Goal: Task Accomplishment & Management: Complete application form

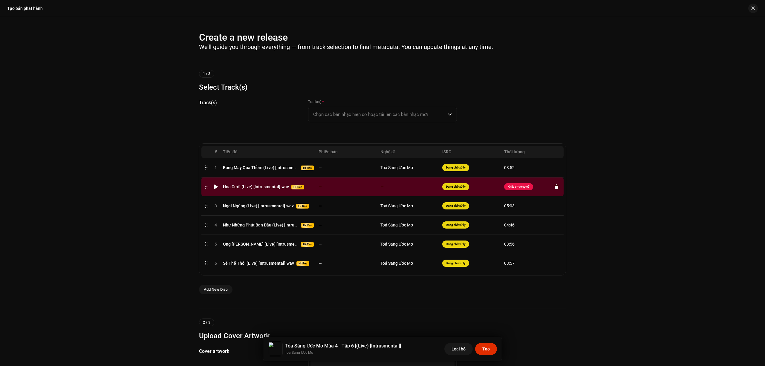
click at [376, 187] on td "—" at bounding box center [347, 186] width 62 height 19
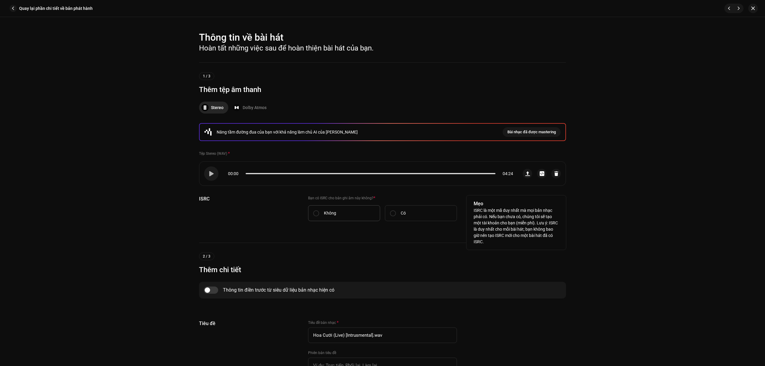
click at [351, 213] on label "Không" at bounding box center [344, 213] width 72 height 16
click at [319, 213] on input "Không" at bounding box center [316, 213] width 6 height 6
radio input "true"
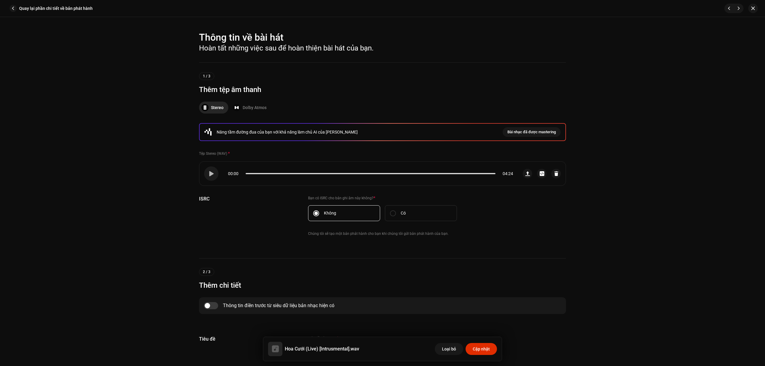
scroll to position [199, 0]
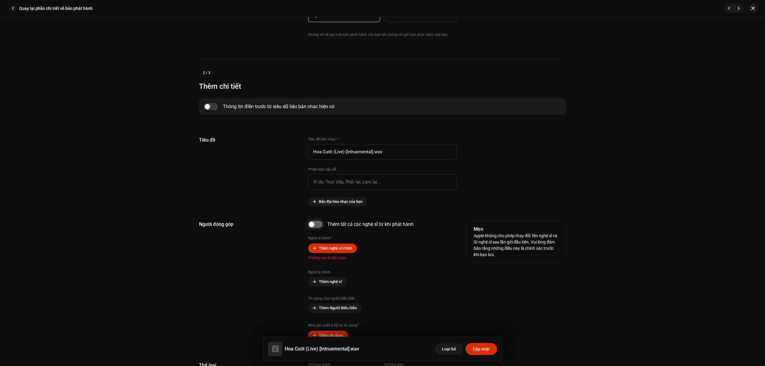
click at [314, 224] on input "checkbox" at bounding box center [315, 224] width 14 height 7
checkbox input "true"
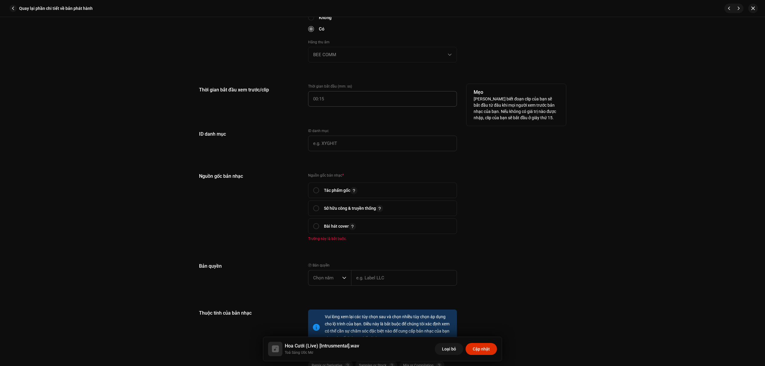
scroll to position [677, 0]
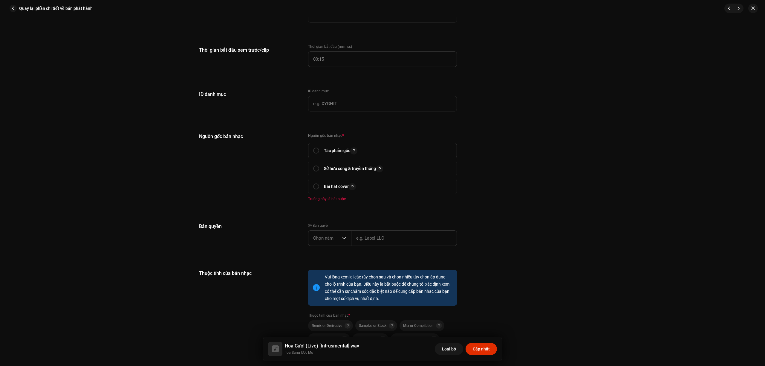
click at [346, 143] on span "Tác phẩm gốc" at bounding box center [382, 150] width 139 height 15
radio input "true"
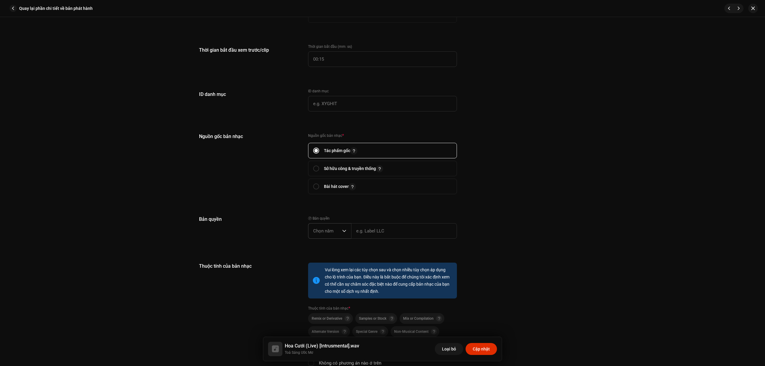
click at [333, 229] on span "Chọn năm" at bounding box center [327, 231] width 29 height 15
click at [330, 273] on li "2025" at bounding box center [332, 277] width 42 height 12
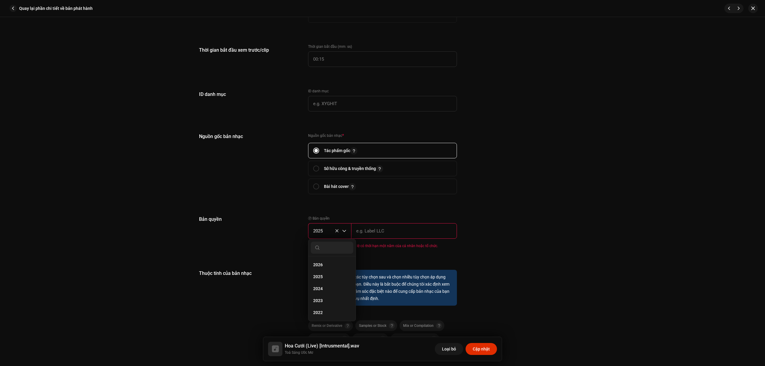
click at [370, 230] on input "text" at bounding box center [404, 231] width 106 height 16
type input "BEE COMM"
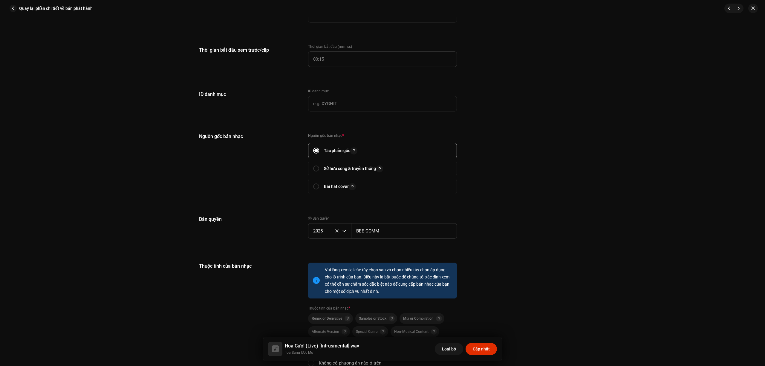
click at [293, 263] on h5 "Thuộc tính của bản nhạc" at bounding box center [248, 266] width 99 height 7
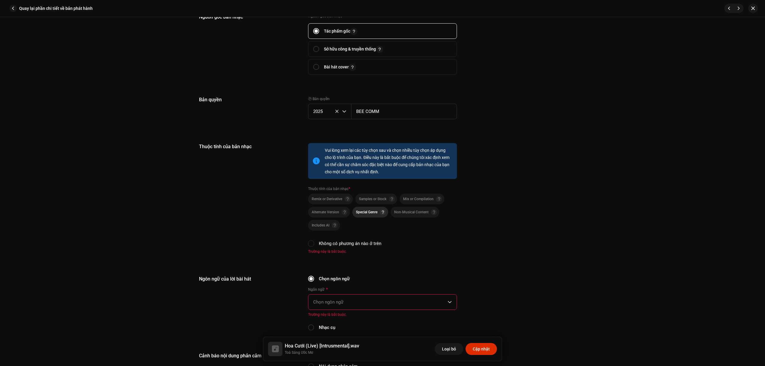
click at [368, 212] on div "Special Genre" at bounding box center [371, 212] width 30 height 6
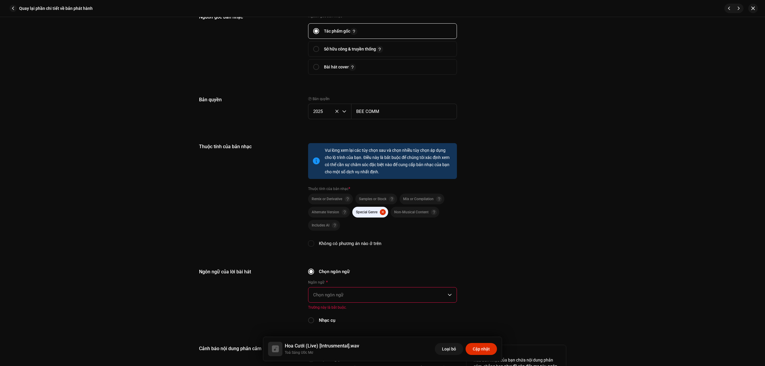
scroll to position [916, 0]
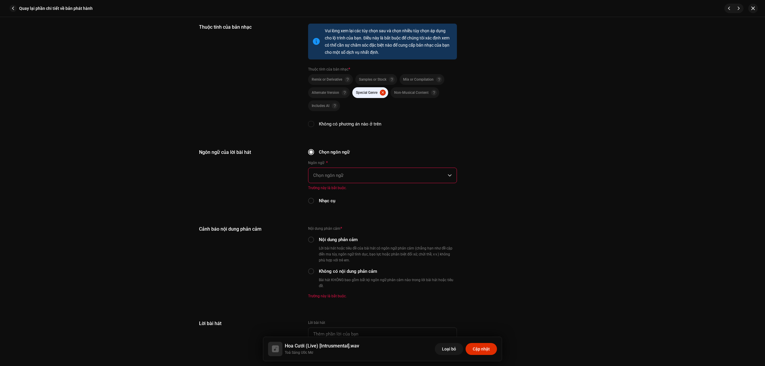
click at [372, 171] on span "Chọn ngôn ngữ" at bounding box center [380, 175] width 134 height 15
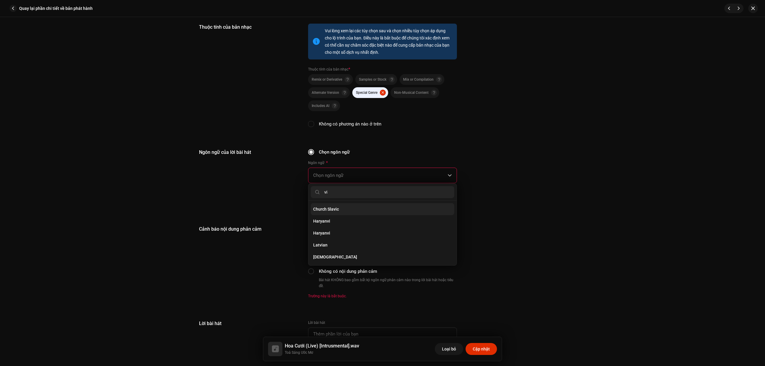
scroll to position [0, 0]
type input "vie"
click at [380, 206] on li "[DEMOGRAPHIC_DATA]" at bounding box center [382, 209] width 143 height 12
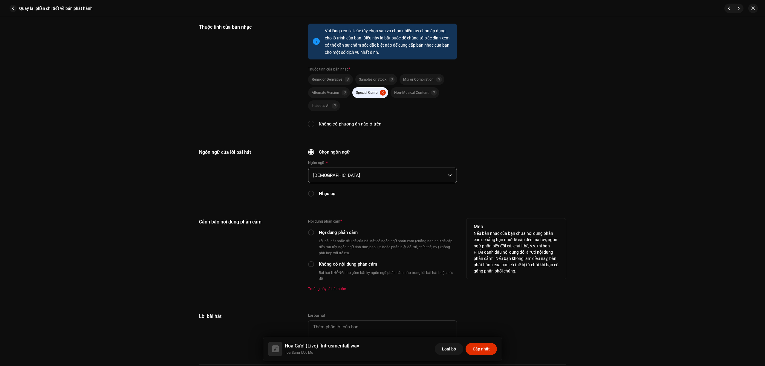
click at [338, 271] on small "Bài hát KHÔNG bao gồm bất kỳ ngôn ngữ phản cảm nào trong lời bài hát hoặc tiêu …" at bounding box center [387, 276] width 139 height 12
click at [342, 261] on label "Không có nội dung phản cảm" at bounding box center [348, 264] width 58 height 7
click at [314, 261] on input "Không có nội dung phản cảm" at bounding box center [311, 264] width 6 height 6
radio input "true"
click at [279, 258] on div "Cảnh báo nội dung phản cảm" at bounding box center [248, 254] width 99 height 73
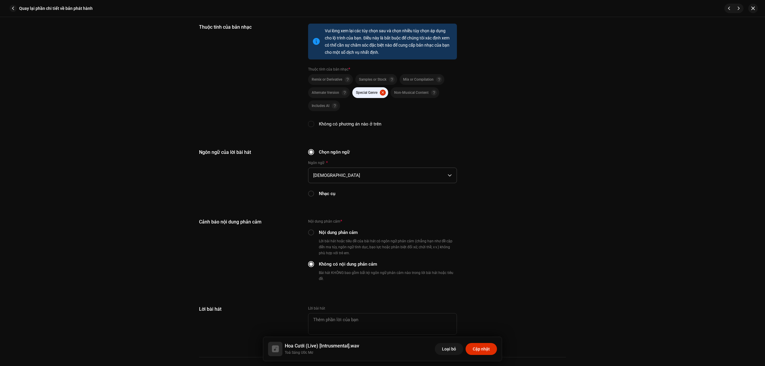
scroll to position [1090, 0]
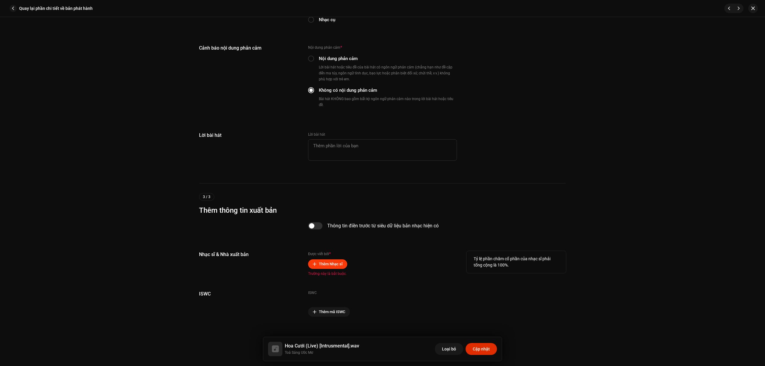
click at [331, 258] on span "Thêm Nhạc sĩ" at bounding box center [331, 264] width 24 height 12
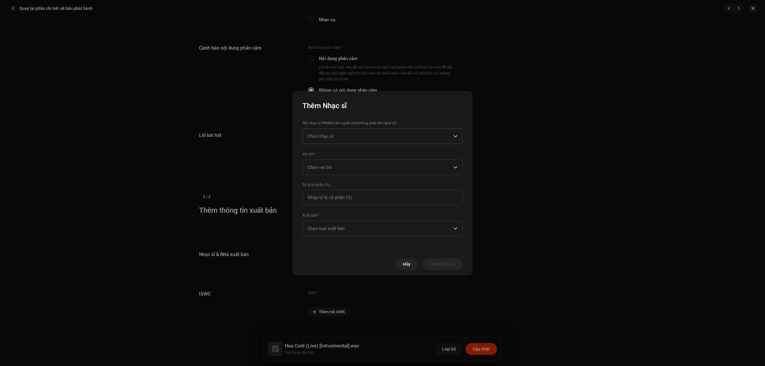
click at [373, 136] on span "Chọn nhạc sĩ" at bounding box center [380, 136] width 146 height 15
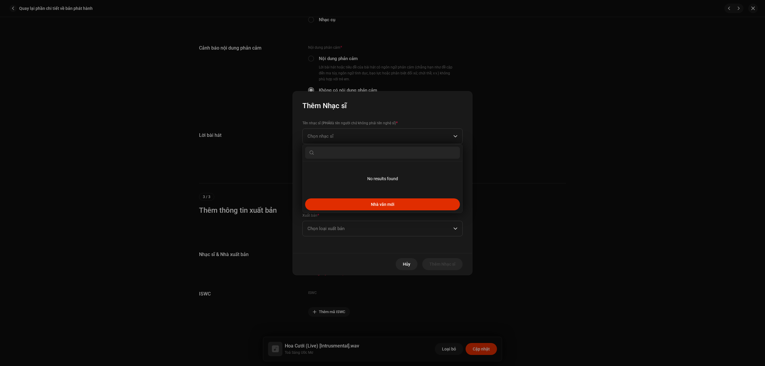
click at [368, 154] on input "text" at bounding box center [382, 153] width 155 height 12
type input "D"
type input "Đạt Long Vinh"
click at [394, 207] on button "Nhà văn mới" at bounding box center [382, 204] width 155 height 12
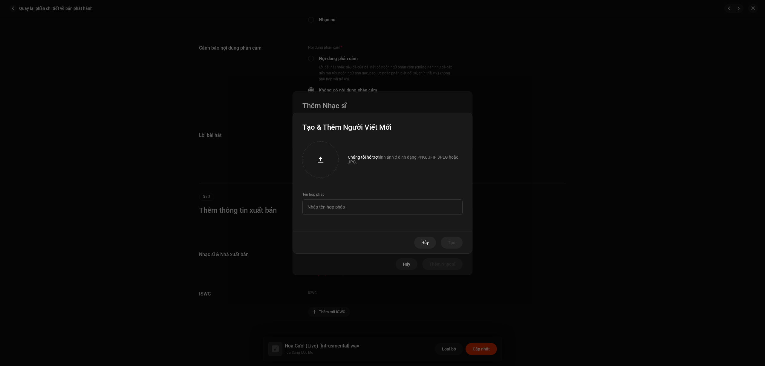
click at [362, 195] on div "Tên hợp pháp" at bounding box center [382, 203] width 160 height 23
click at [361, 203] on input "text" at bounding box center [382, 207] width 160 height 16
paste input "Đạt Long Vinh"
type input "Đạt Long Vinh"
click at [455, 243] on span "Tạo" at bounding box center [451, 243] width 7 height 12
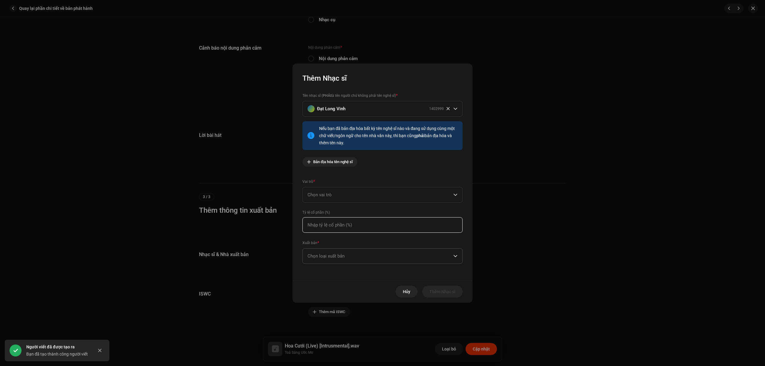
click at [368, 228] on input at bounding box center [382, 225] width 160 height 16
click at [371, 252] on span "Chọn loại xuất bản" at bounding box center [380, 256] width 146 height 15
click at [366, 294] on span "Published (managed by a publisher)" at bounding box center [341, 296] width 68 height 6
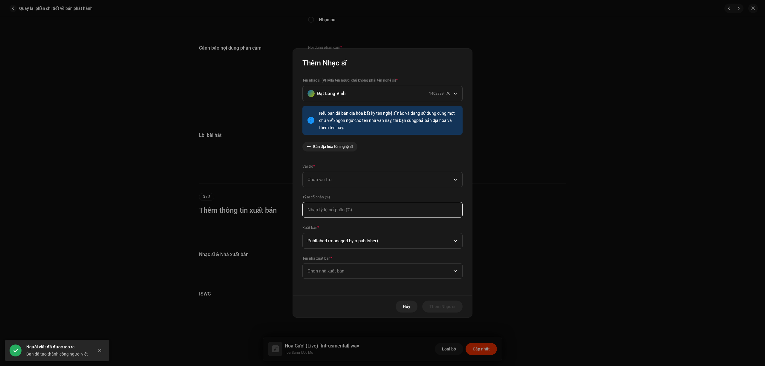
click at [378, 210] on input at bounding box center [382, 210] width 160 height 16
type input "100,00"
click at [378, 177] on span "Chọn vai trò" at bounding box center [380, 179] width 146 height 15
click at [372, 223] on li "Composer" at bounding box center [382, 220] width 155 height 12
click at [369, 272] on span "Chọn nhà xuất bản" at bounding box center [380, 271] width 146 height 15
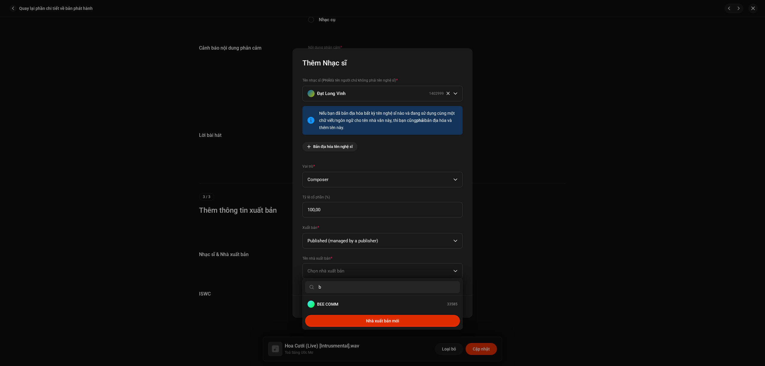
type input "b"
click at [357, 304] on div "BEE COMM 33585" at bounding box center [382, 304] width 150 height 7
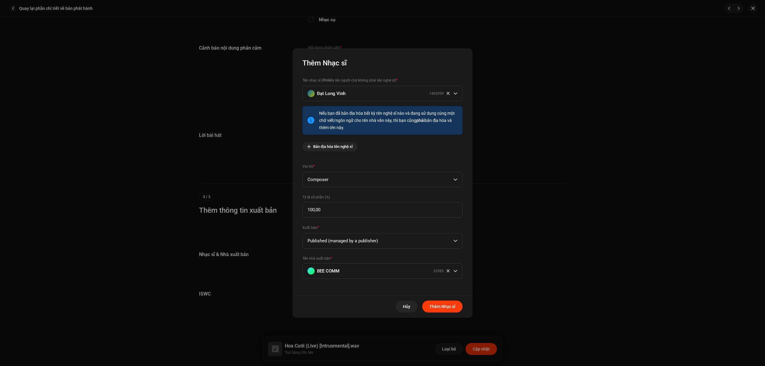
click at [446, 305] on span "Thêm Nhạc sĩ" at bounding box center [442, 307] width 26 height 12
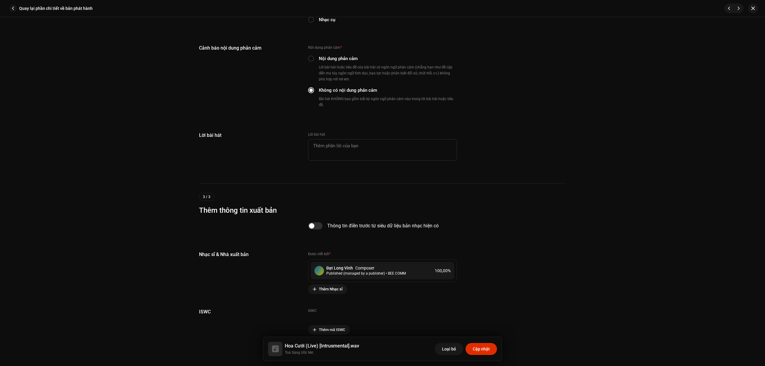
click at [711, 172] on div "Thông tin về bài hát Hoàn tất những việc sau để hoàn thiện bài hát của bạn. 1 /…" at bounding box center [382, 191] width 765 height 349
